Goal: Task Accomplishment & Management: Complete application form

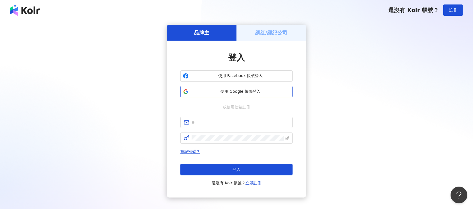
click at [276, 94] on span "使用 Google 帳號登入" at bounding box center [240, 92] width 99 height 6
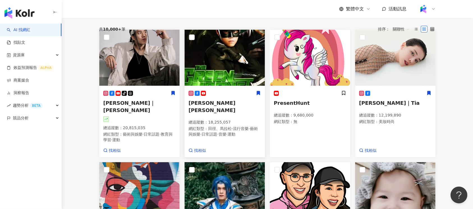
scroll to position [75, 0]
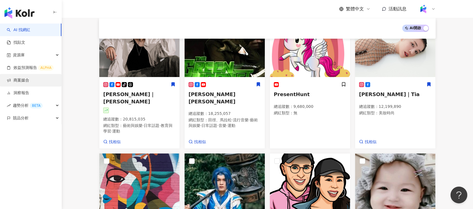
click at [29, 83] on link "商案媒合" at bounding box center [18, 81] width 22 height 6
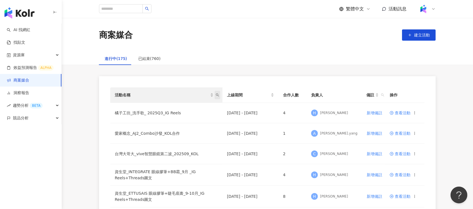
click at [217, 94] on icon "search" at bounding box center [217, 94] width 3 height 3
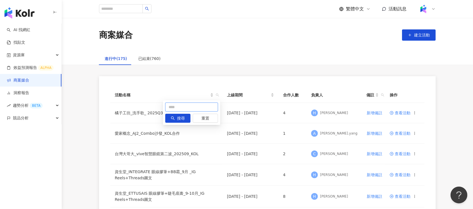
click at [212, 103] on input "text" at bounding box center [191, 107] width 53 height 9
type input "**"
click at [174, 115] on button "搜尋" at bounding box center [177, 118] width 25 height 9
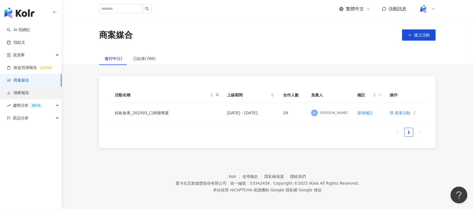
click at [29, 95] on link "洞察報告" at bounding box center [18, 93] width 22 height 6
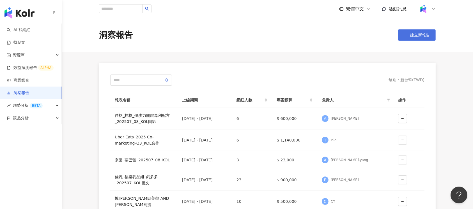
click at [414, 33] on span "建立新報告" at bounding box center [420, 35] width 20 height 4
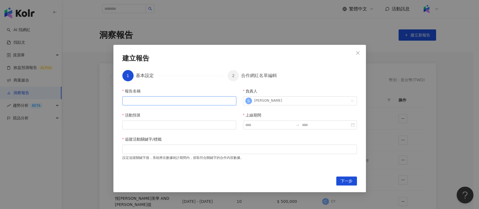
click at [154, 104] on input "報告名稱" at bounding box center [179, 100] width 114 height 9
paste input "**********"
click at [281, 102] on div "S [PERSON_NAME]" at bounding box center [296, 101] width 103 height 8
type input "**********"
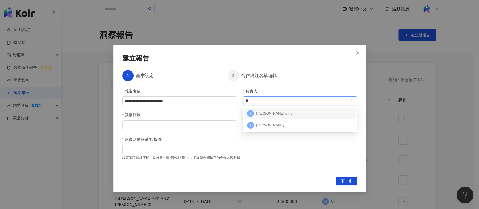
type input "***"
click at [278, 123] on div "I [PERSON_NAME]" at bounding box center [299, 125] width 105 height 8
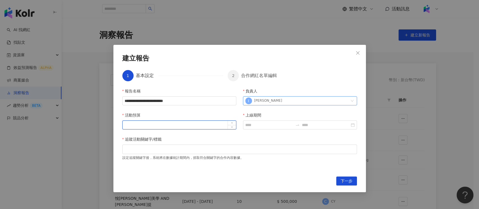
click at [184, 125] on input "活動預算" at bounding box center [179, 125] width 113 height 8
paste input "**********"
type input "**********"
click at [263, 124] on input "上線期間" at bounding box center [269, 125] width 48 height 6
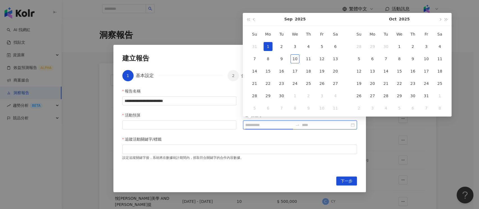
type input "**********"
click at [253, 20] on span "button" at bounding box center [254, 19] width 3 height 3
type input "**********"
click at [321, 46] on div "1" at bounding box center [321, 46] width 9 height 9
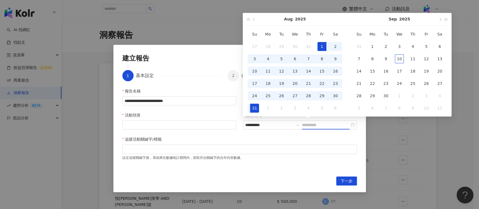
click at [256, 108] on div "31" at bounding box center [254, 108] width 9 height 9
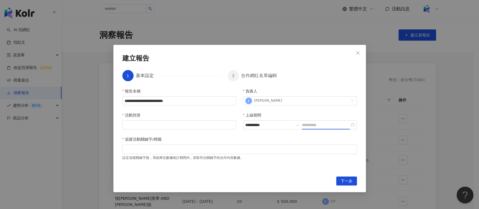
type input "**********"
click at [313, 136] on div "**********" at bounding box center [239, 129] width 234 height 82
click at [191, 127] on input "活動預算" at bounding box center [179, 125] width 113 height 8
paste input "**********"
type input "**********"
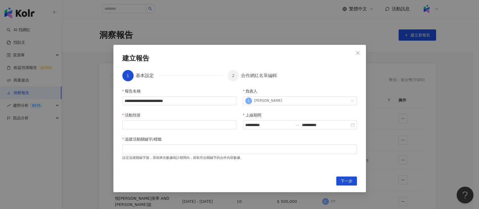
click at [245, 136] on div "追蹤活動關鍵字/標籤" at bounding box center [239, 140] width 234 height 8
click at [155, 127] on input "活動預算" at bounding box center [179, 125] width 113 height 8
paste input "**********"
click at [132, 125] on input "**********" at bounding box center [179, 125] width 113 height 8
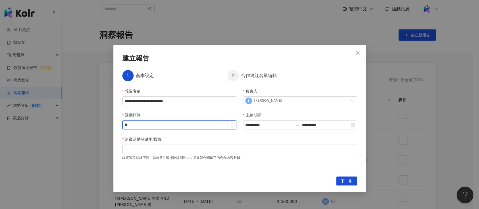
type input "*"
type input "******"
click at [160, 133] on div "**********" at bounding box center [239, 129] width 234 height 82
click at [175, 147] on div at bounding box center [239, 149] width 232 height 4
paste input "search"
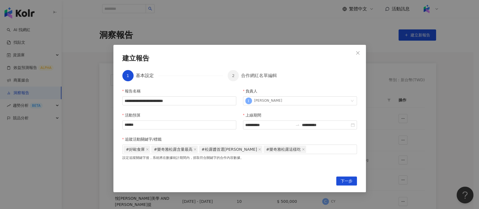
click at [285, 168] on div "**********" at bounding box center [239, 129] width 234 height 82
click at [338, 179] on button "下一步" at bounding box center [346, 181] width 21 height 9
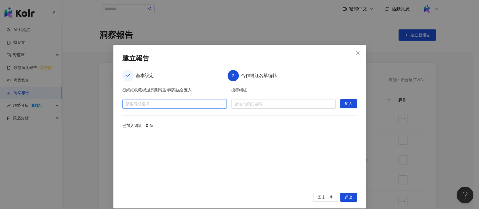
click at [209, 106] on div at bounding box center [171, 104] width 96 height 4
click at [122, 125] on span at bounding box center [124, 126] width 9 height 9
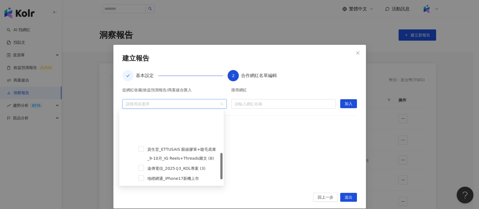
scroll to position [112, 0]
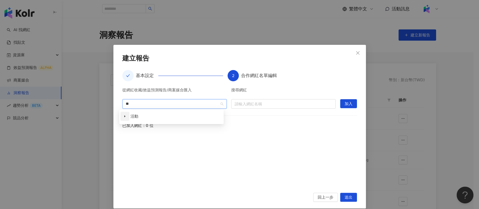
click at [123, 116] on span at bounding box center [124, 116] width 9 height 9
click at [126, 116] on span at bounding box center [124, 116] width 9 height 9
click at [142, 125] on span at bounding box center [141, 126] width 6 height 6
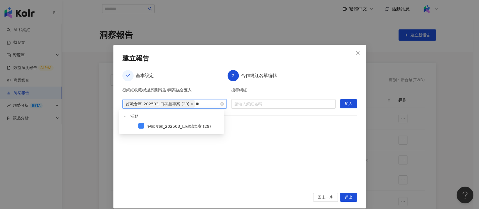
type input "*"
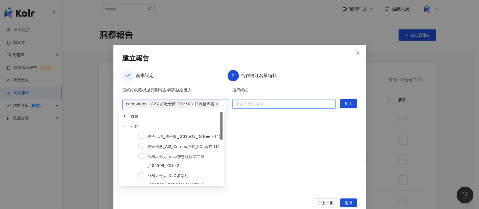
click at [261, 104] on input "search" at bounding box center [284, 104] width 96 height 9
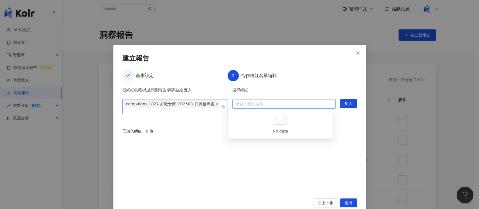
click at [187, 104] on span "campaigns-1827-好歐食庫_202503_口碑牆專案" at bounding box center [170, 104] width 89 height 7
click at [344, 103] on span "加入" at bounding box center [348, 104] width 8 height 9
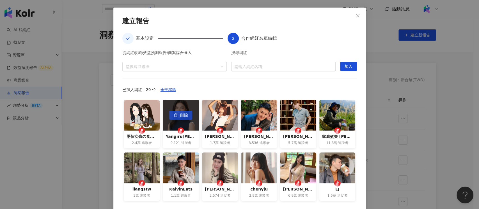
click at [180, 116] on span "刪除" at bounding box center [184, 115] width 8 height 9
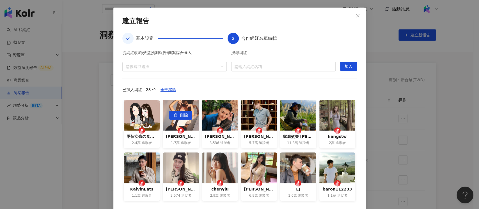
click at [180, 116] on span "刪除" at bounding box center [184, 115] width 8 height 9
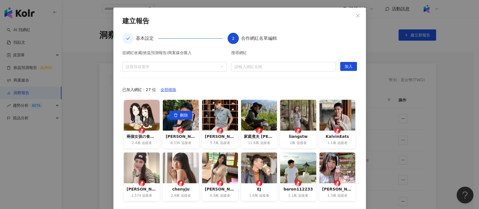
click at [180, 116] on span "刪除" at bounding box center [184, 115] width 8 height 9
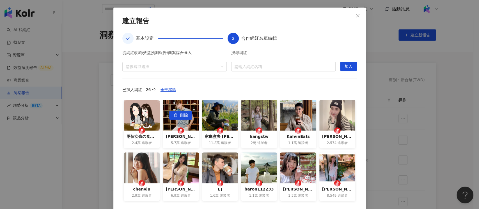
click at [180, 116] on span "刪除" at bounding box center [184, 115] width 8 height 9
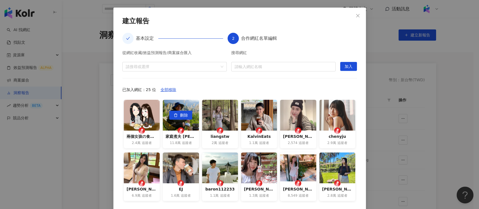
click at [180, 116] on span "刪除" at bounding box center [184, 115] width 8 height 9
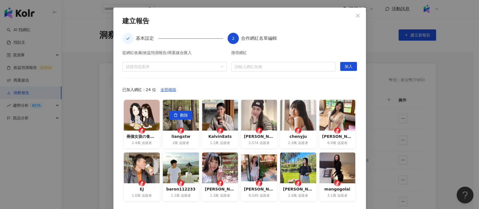
click at [180, 116] on span "刪除" at bounding box center [184, 115] width 8 height 9
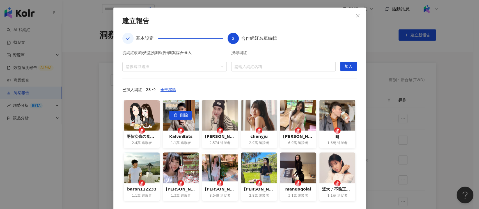
click at [180, 116] on span "刪除" at bounding box center [184, 115] width 8 height 9
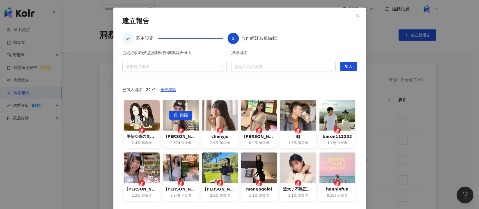
click at [180, 116] on span "刪除" at bounding box center [184, 115] width 8 height 9
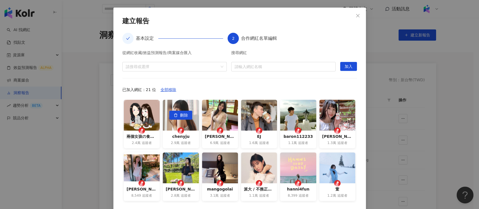
click at [180, 116] on span "刪除" at bounding box center [184, 115] width 8 height 9
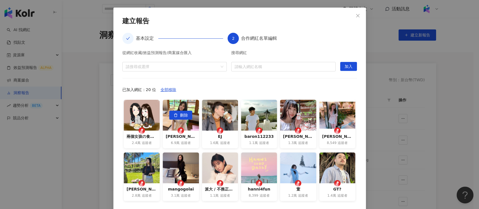
click at [180, 116] on span "刪除" at bounding box center [184, 115] width 8 height 9
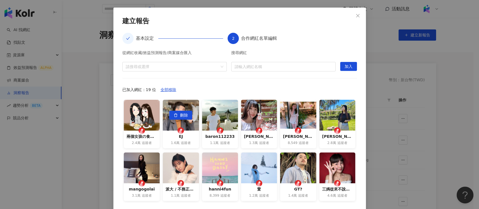
click at [180, 116] on span "刪除" at bounding box center [184, 115] width 8 height 9
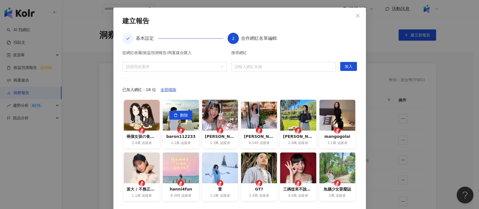
click at [180, 116] on span "刪除" at bounding box center [184, 115] width 8 height 9
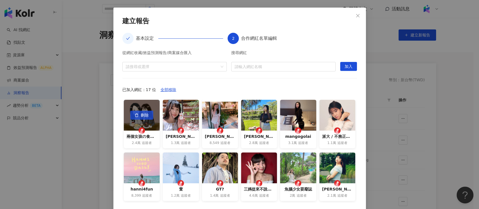
click at [143, 116] on span "刪除" at bounding box center [145, 115] width 8 height 9
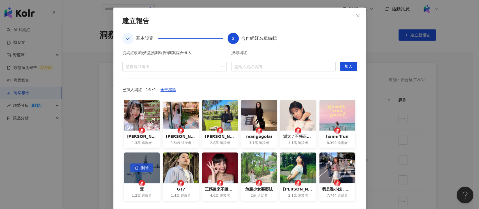
click at [141, 168] on span "刪除" at bounding box center [145, 168] width 8 height 9
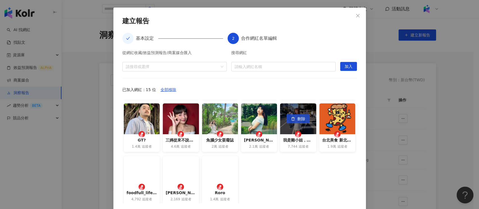
scroll to position [50, 0]
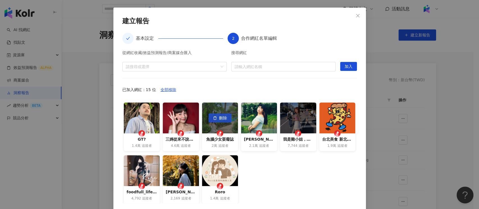
click at [213, 118] on button "刪除" at bounding box center [219, 118] width 23 height 9
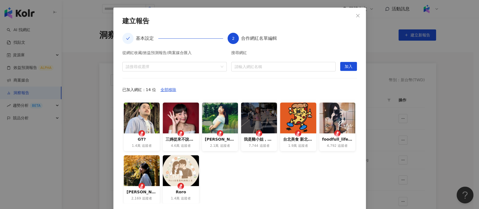
scroll to position [61, 0]
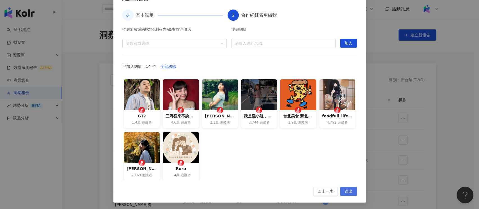
click at [348, 190] on span "送出" at bounding box center [348, 191] width 8 height 9
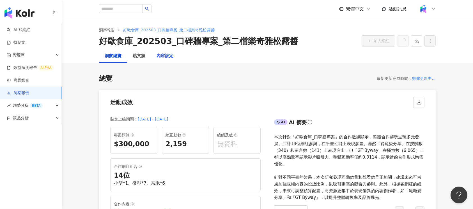
click at [163, 57] on div "內容設定" at bounding box center [164, 56] width 17 height 7
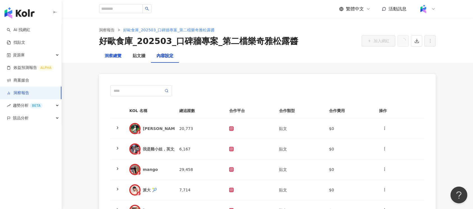
click at [114, 56] on div "洞察總覽" at bounding box center [113, 56] width 17 height 7
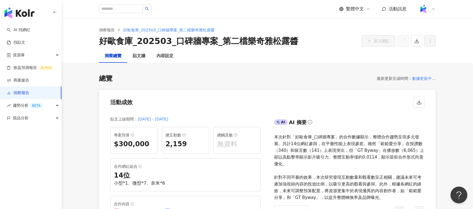
scroll to position [112, 0]
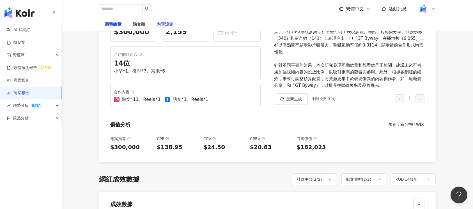
click at [160, 26] on div "內容設定" at bounding box center [164, 24] width 17 height 7
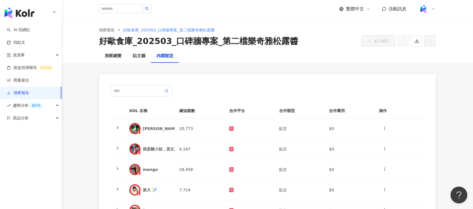
click at [428, 68] on div "KOL 名稱 總追蹤數 合作平台 合作類型 合作費用 操作 [PERSON_NAME] 20,773 貼文 $0 我是雞小姐，英文是[PERSON_NAME]…" at bounding box center [267, 213] width 336 height 301
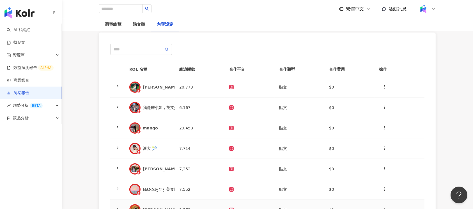
scroll to position [37, 0]
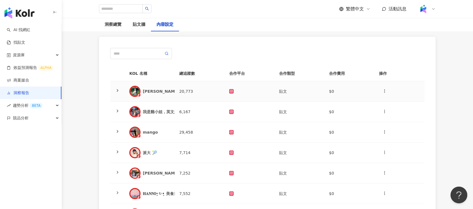
click at [241, 98] on td at bounding box center [250, 91] width 50 height 20
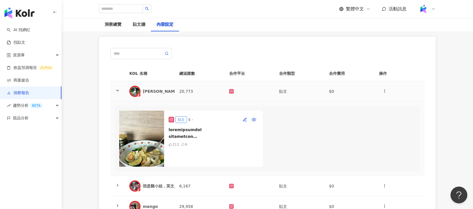
click at [239, 93] on td at bounding box center [250, 91] width 50 height 20
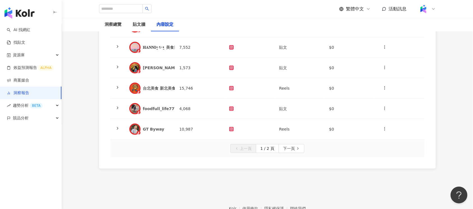
scroll to position [216, 0]
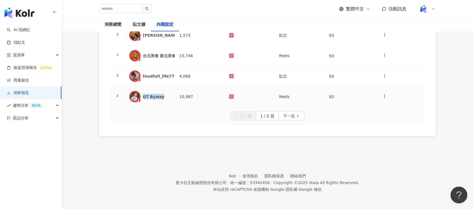
drag, startPoint x: 166, startPoint y: 96, endPoint x: 142, endPoint y: 96, distance: 23.8
click at [142, 96] on div "GT Byway" at bounding box center [149, 96] width 41 height 11
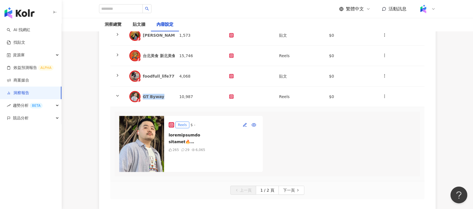
copy div "GT Byway"
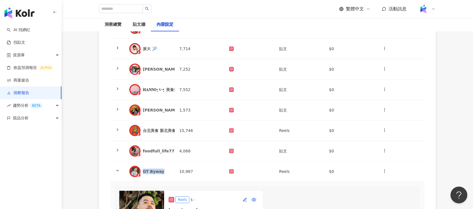
scroll to position [253, 0]
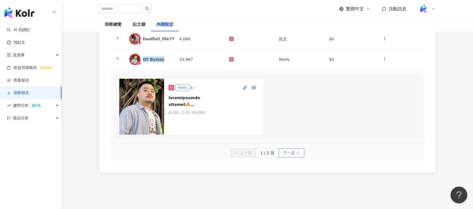
click at [290, 158] on span "下一頁" at bounding box center [289, 153] width 12 height 9
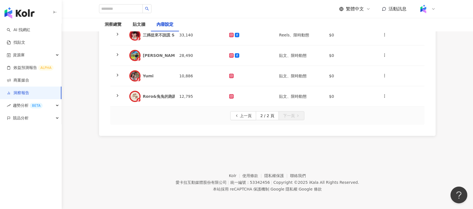
scroll to position [0, 0]
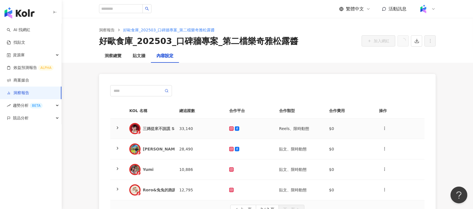
click at [203, 128] on td "33,140" at bounding box center [200, 129] width 50 height 20
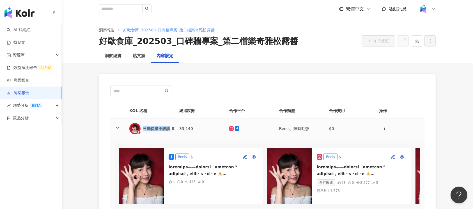
drag, startPoint x: 143, startPoint y: 128, endPoint x: 169, endPoint y: 131, distance: 26.3
click at [169, 131] on div "三媽從來不說謊 Sama Never Lies" at bounding box center [149, 128] width 41 height 11
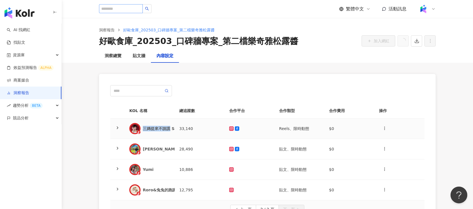
copy div "三媽從來不說謊"
click at [83, 103] on main "洞察報告 好歐食庫_202503_口碑牆專案_第二檔樂奇雅松露醬 好歐食庫_202503_口碑牆專案_第二檔樂奇雅松露醬 加入網紅 洞察總覽 貼文牆 內容設定…" at bounding box center [267, 129] width 411 height 223
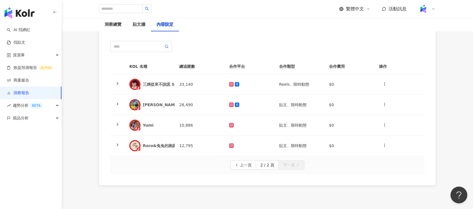
scroll to position [19, 0]
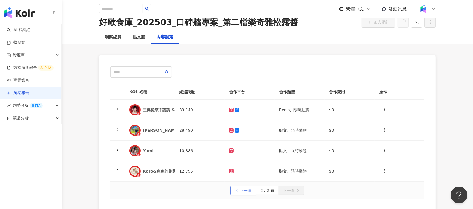
click at [236, 193] on button "上一頁" at bounding box center [243, 190] width 26 height 9
